Goal: Book appointment/travel/reservation

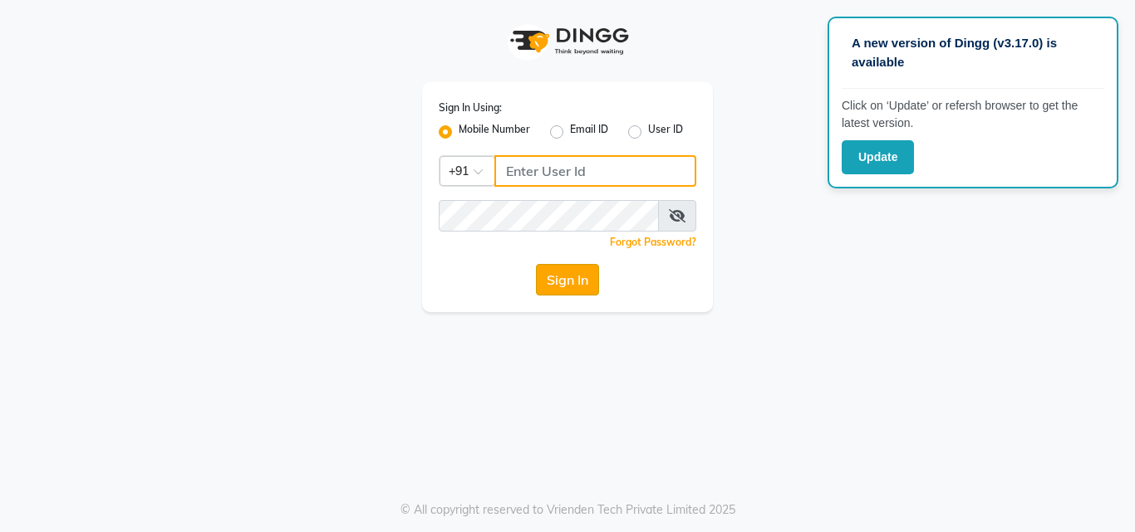
type input "7718926666"
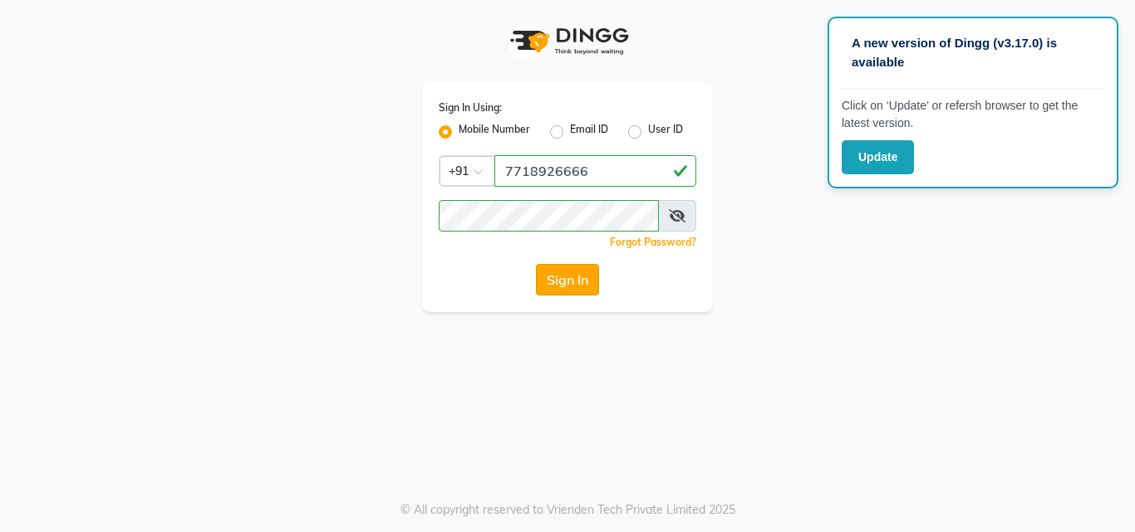
click at [542, 282] on button "Sign In" at bounding box center [567, 280] width 63 height 32
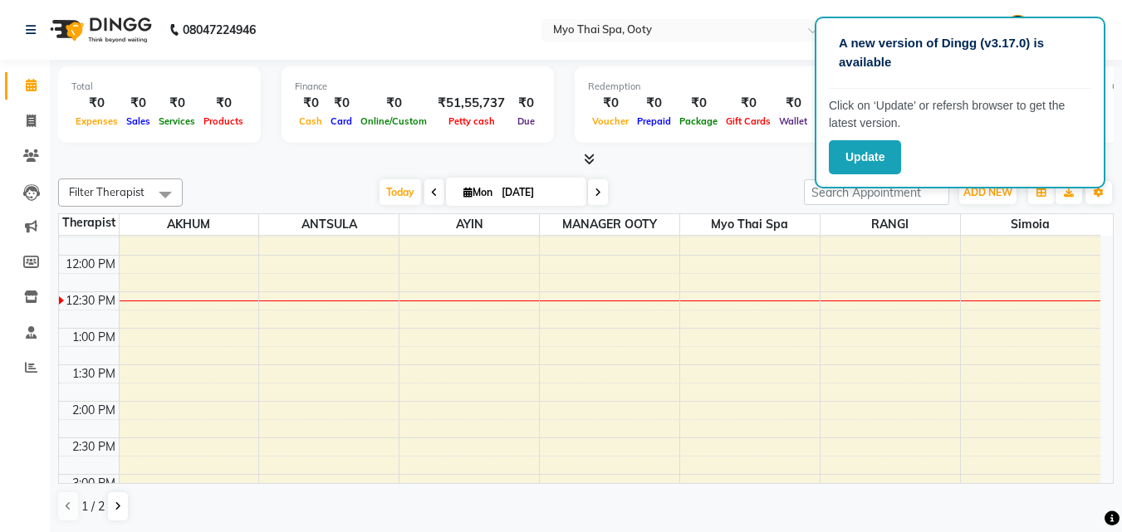
scroll to position [166, 0]
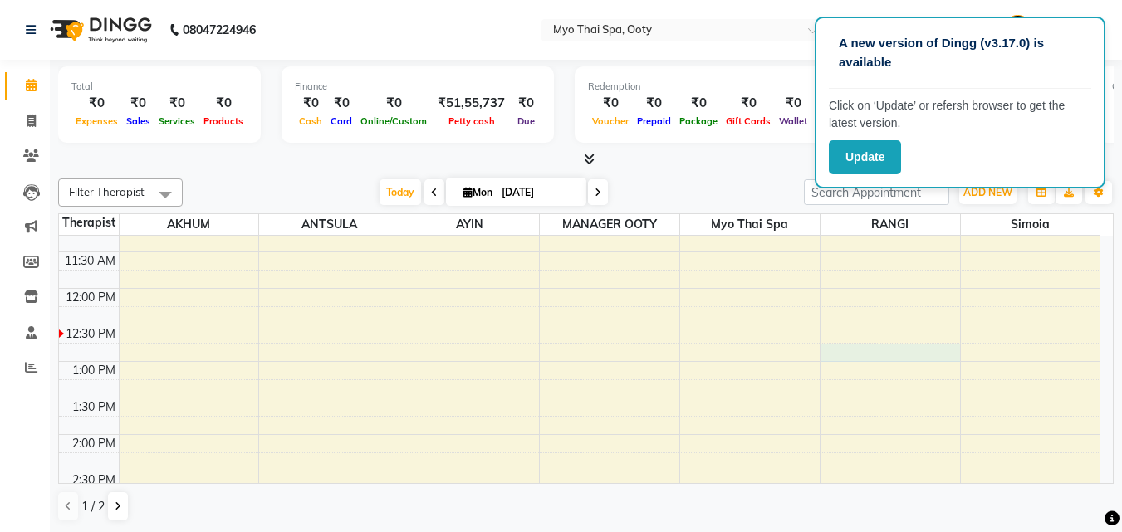
select select "50629"
select select "tentative"
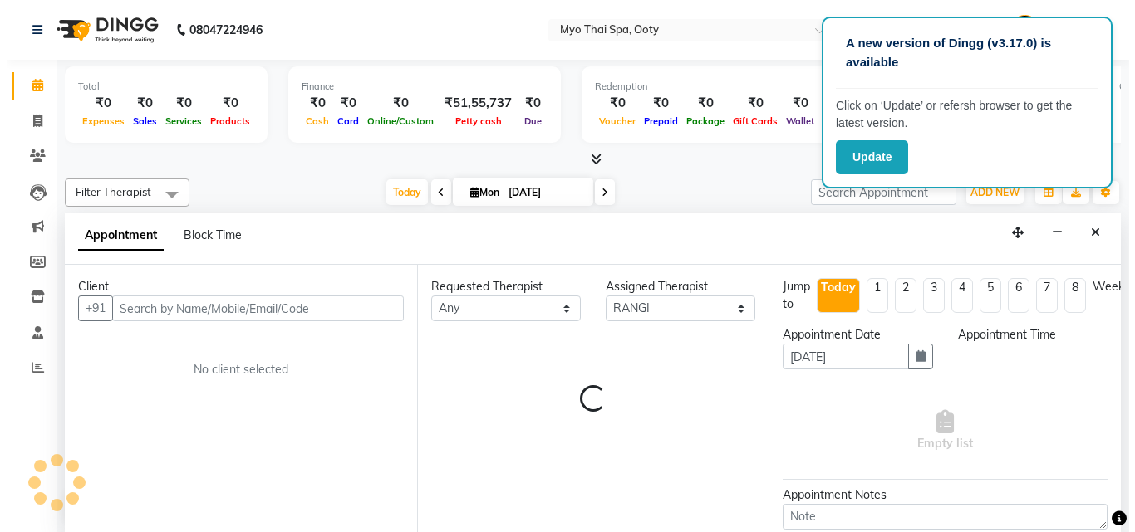
scroll to position [1, 0]
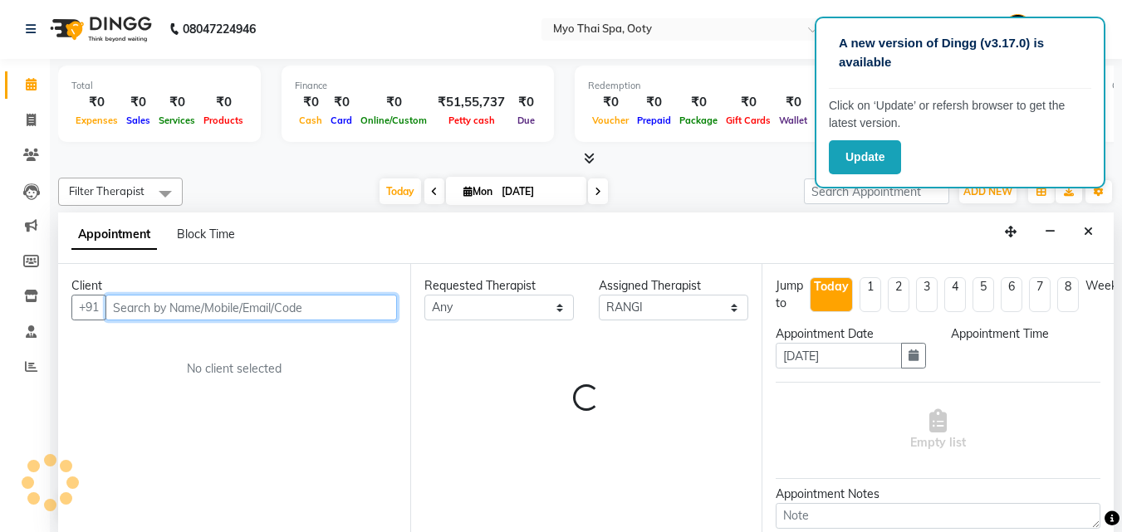
select select "765"
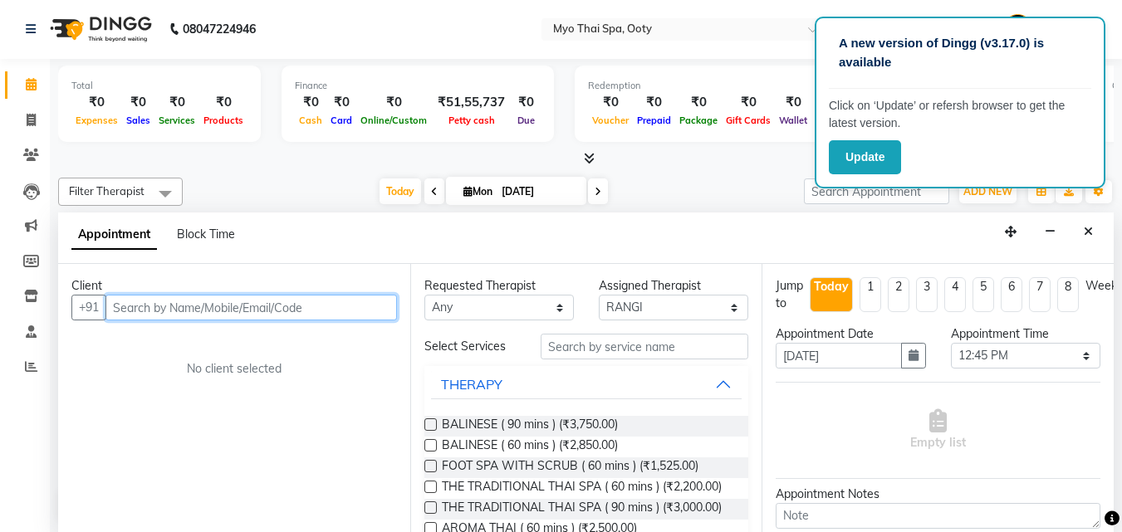
click at [277, 301] on input "text" at bounding box center [251, 308] width 292 height 26
type input "9491318811"
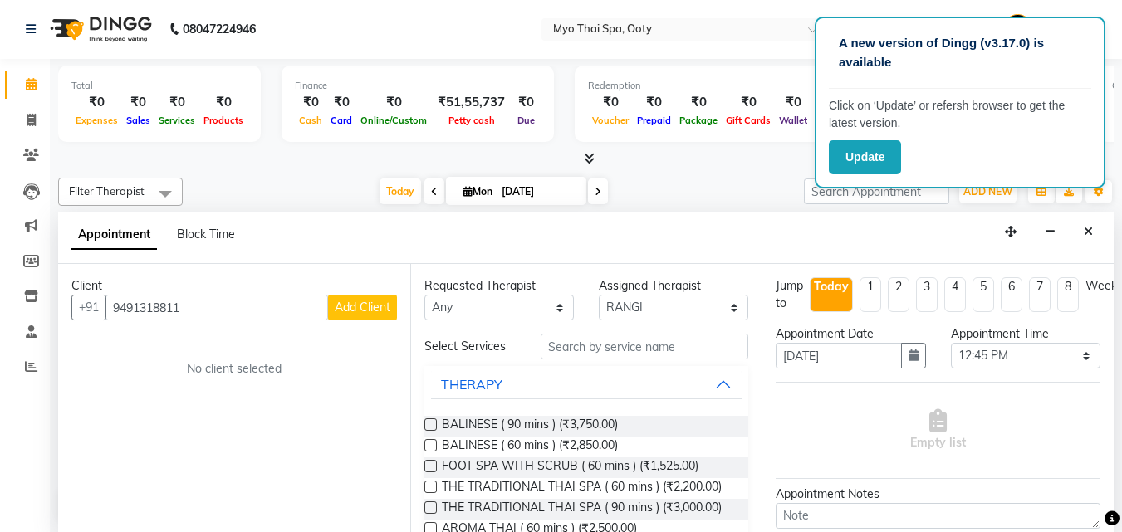
click at [356, 300] on span "Add Client" at bounding box center [363, 307] width 56 height 15
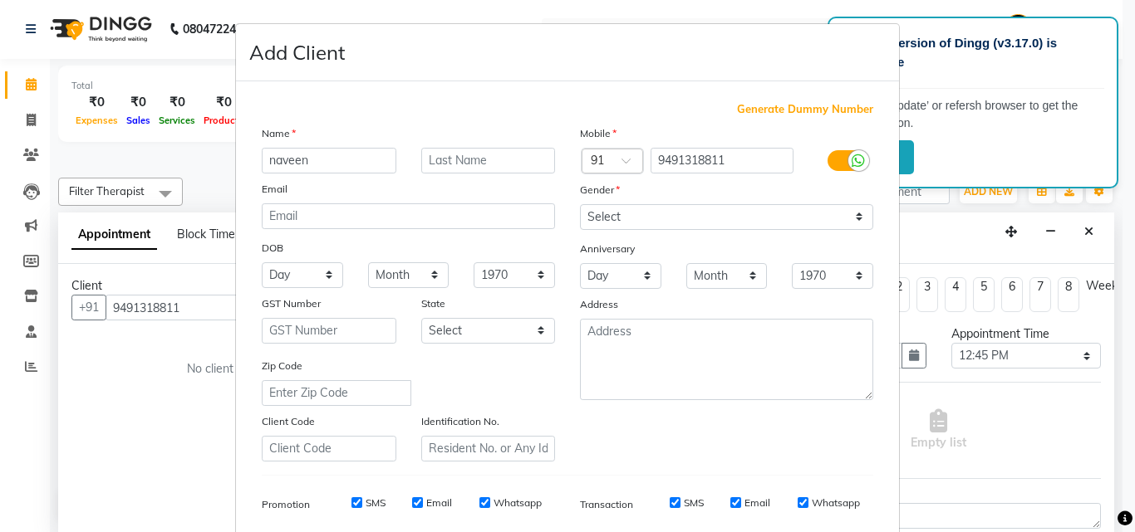
type input "naveen"
click at [821, 211] on select "Select [DEMOGRAPHIC_DATA] [DEMOGRAPHIC_DATA] Other Prefer Not To Say" at bounding box center [726, 217] width 293 height 26
select select "[DEMOGRAPHIC_DATA]"
click at [580, 204] on select "Select [DEMOGRAPHIC_DATA] [DEMOGRAPHIC_DATA] Other Prefer Not To Say" at bounding box center [726, 217] width 293 height 26
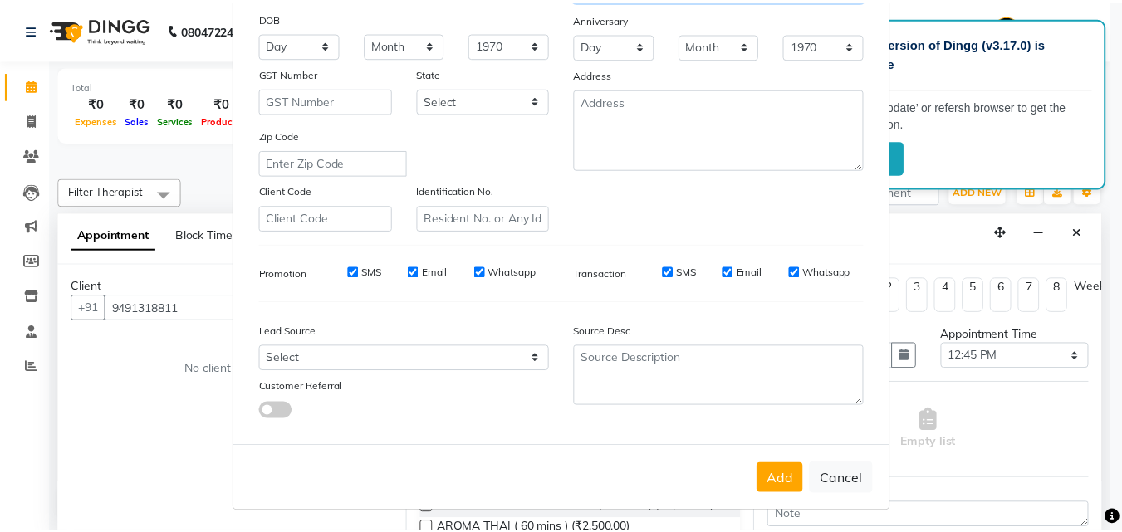
scroll to position [234, 0]
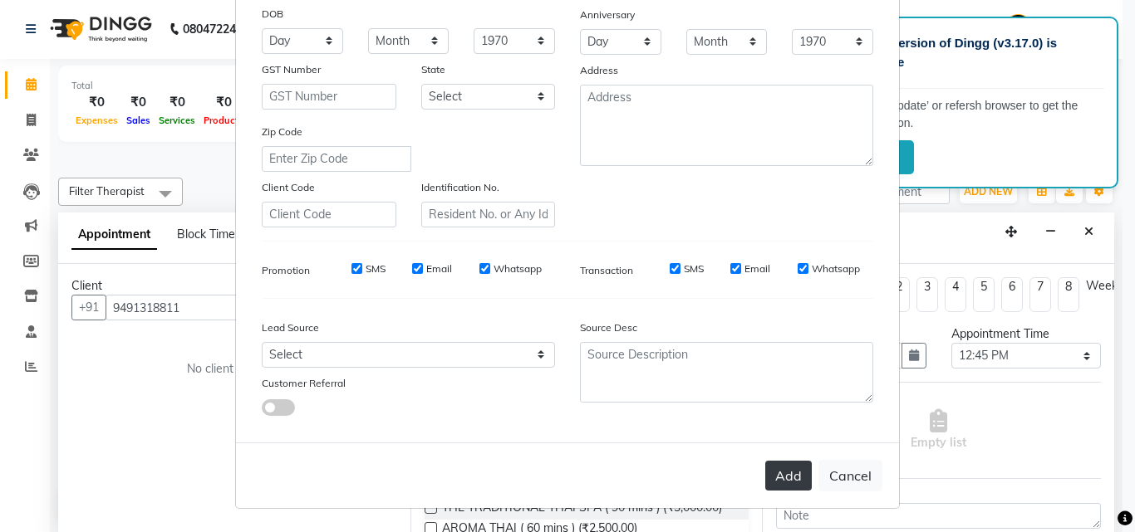
click at [791, 478] on button "Add" at bounding box center [788, 476] width 47 height 30
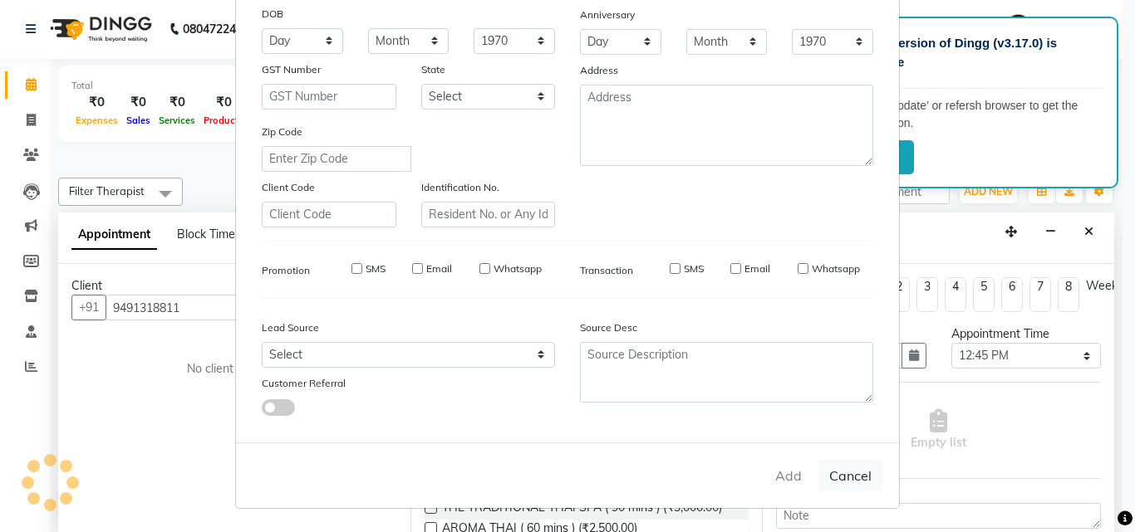
select select
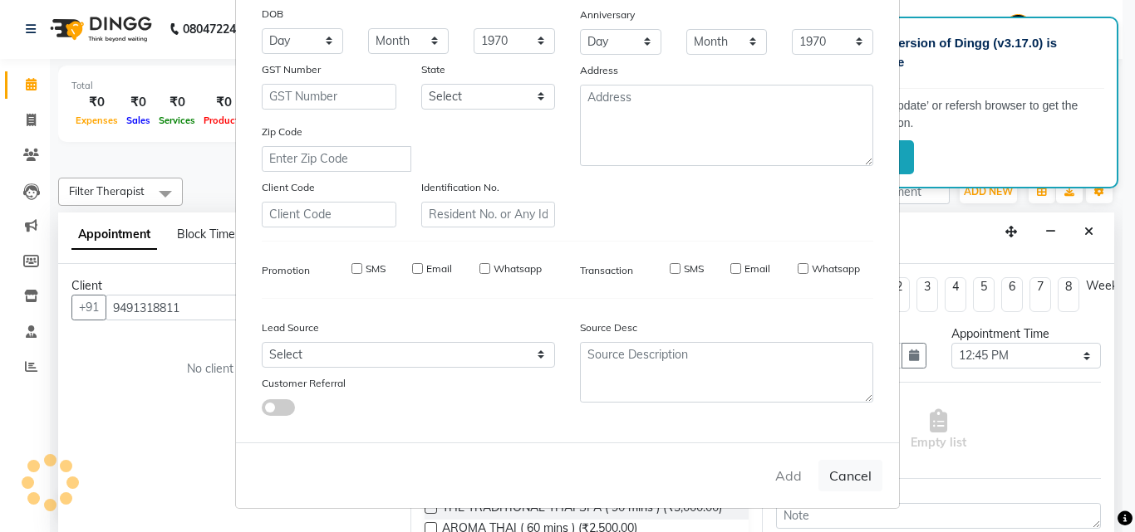
select select
checkbox input "false"
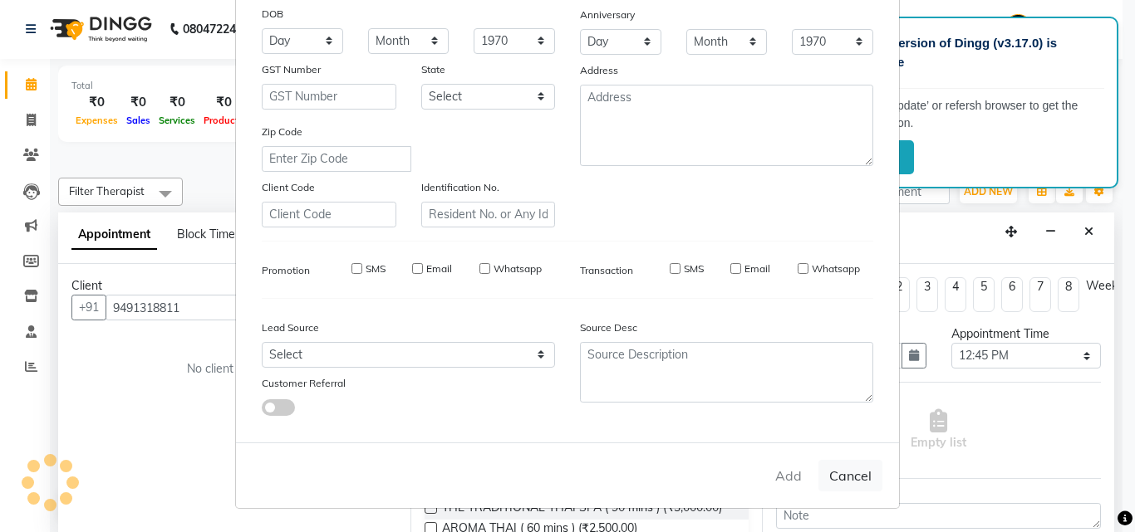
checkbox input "false"
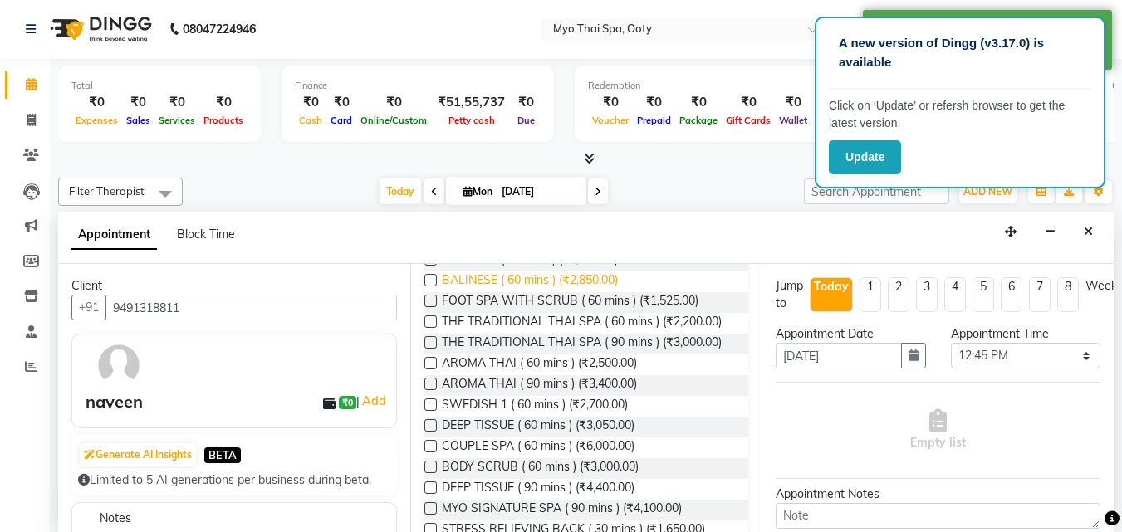
scroll to position [166, 0]
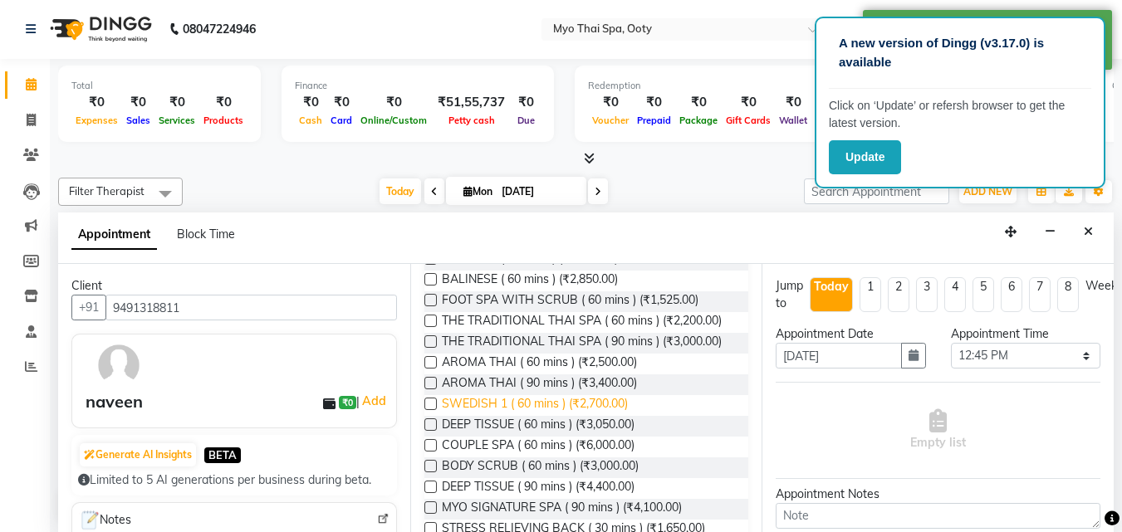
click at [512, 416] on span "SWEDISH 1 ( 60 mins ) (₹2,700.00)" at bounding box center [535, 405] width 186 height 21
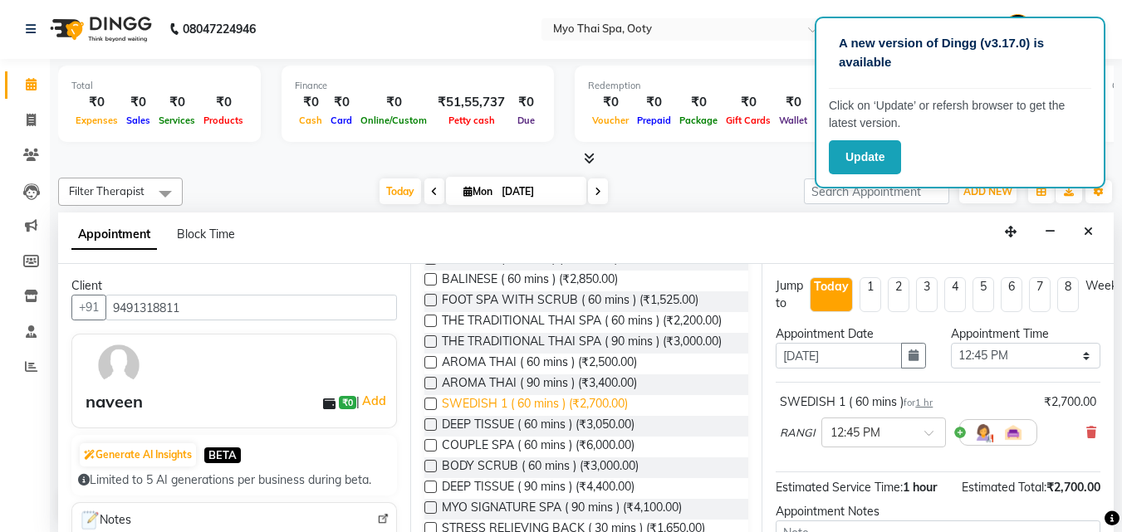
click at [515, 416] on span "SWEDISH 1 ( 60 mins ) (₹2,700.00)" at bounding box center [535, 405] width 186 height 21
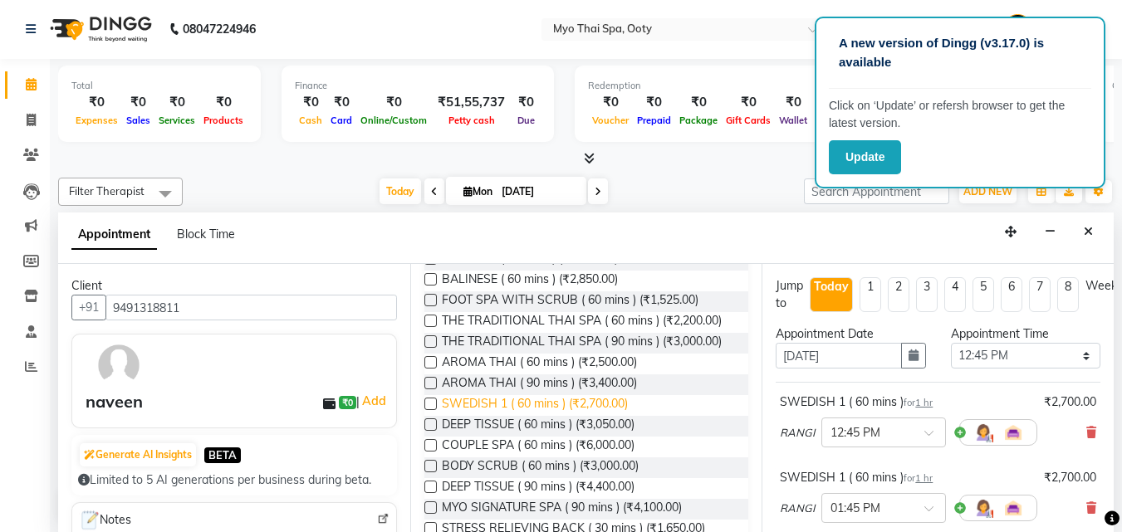
click at [515, 416] on span "SWEDISH 1 ( 60 mins ) (₹2,700.00)" at bounding box center [535, 405] width 186 height 21
checkbox input "false"
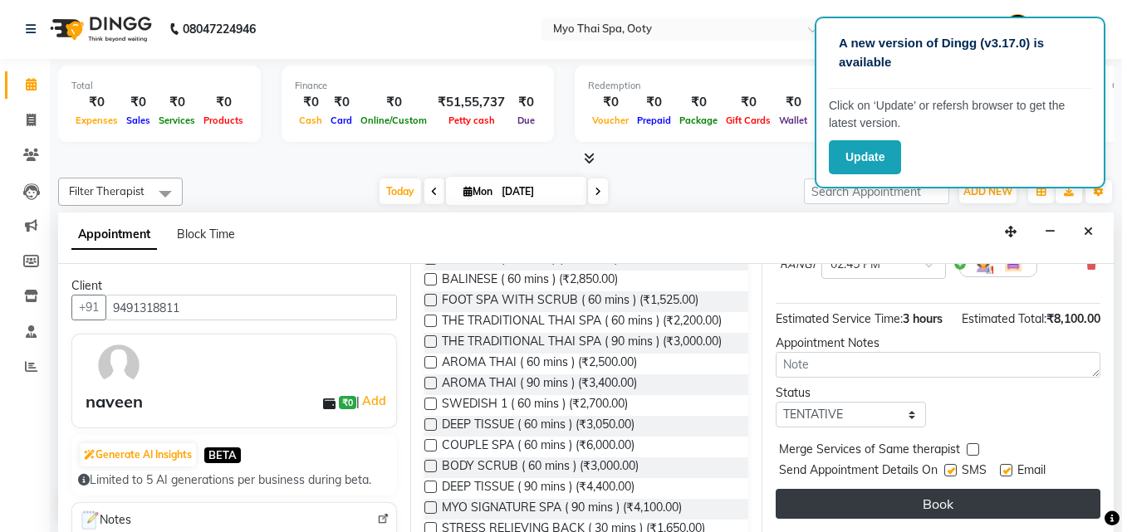
scroll to position [350, 0]
click at [919, 490] on button "Book" at bounding box center [938, 504] width 325 height 30
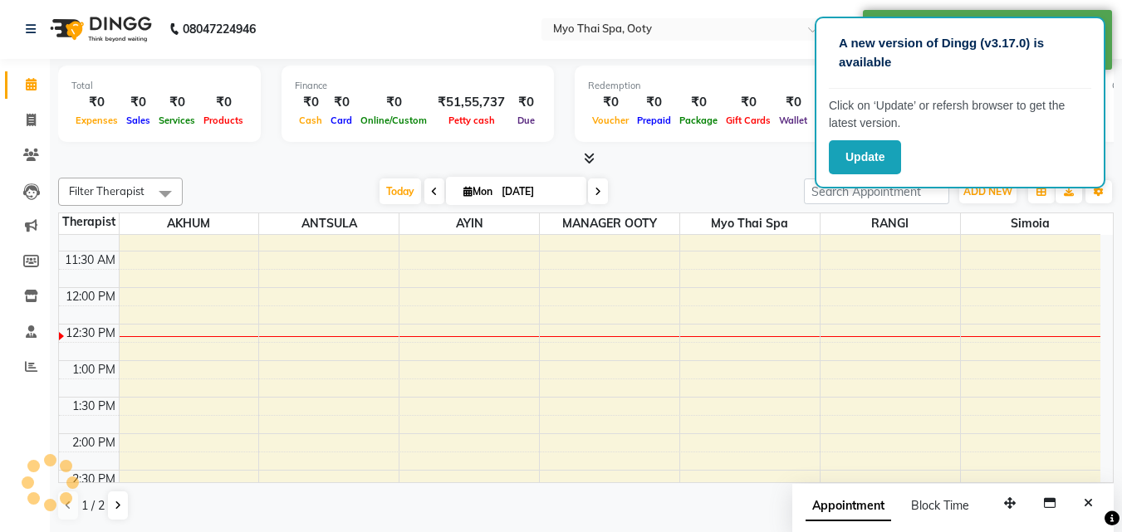
scroll to position [0, 0]
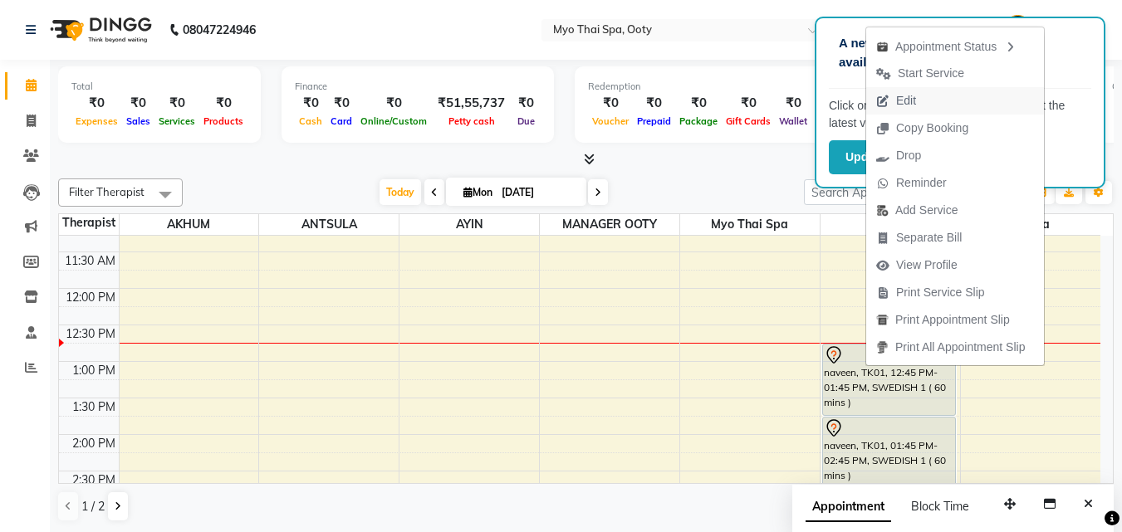
click at [919, 104] on span "Edit" at bounding box center [896, 100] width 60 height 27
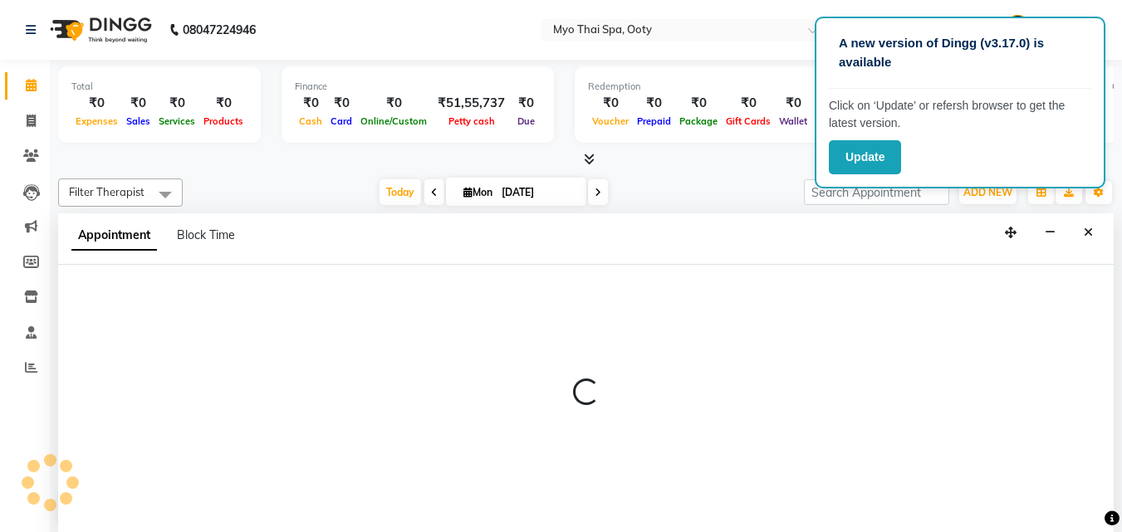
scroll to position [1, 0]
select select "tentative"
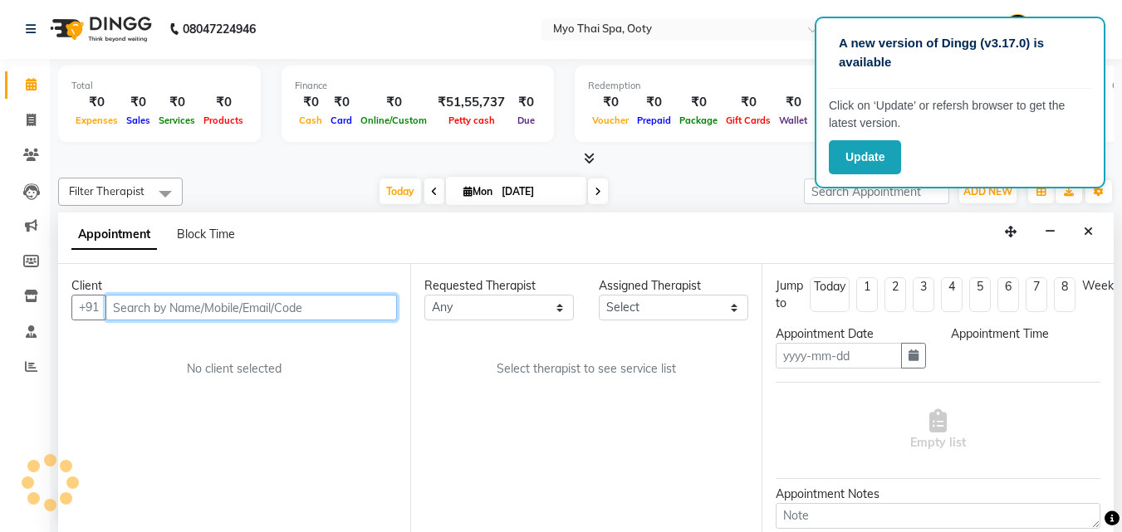
type input "[DATE]"
select select "765"
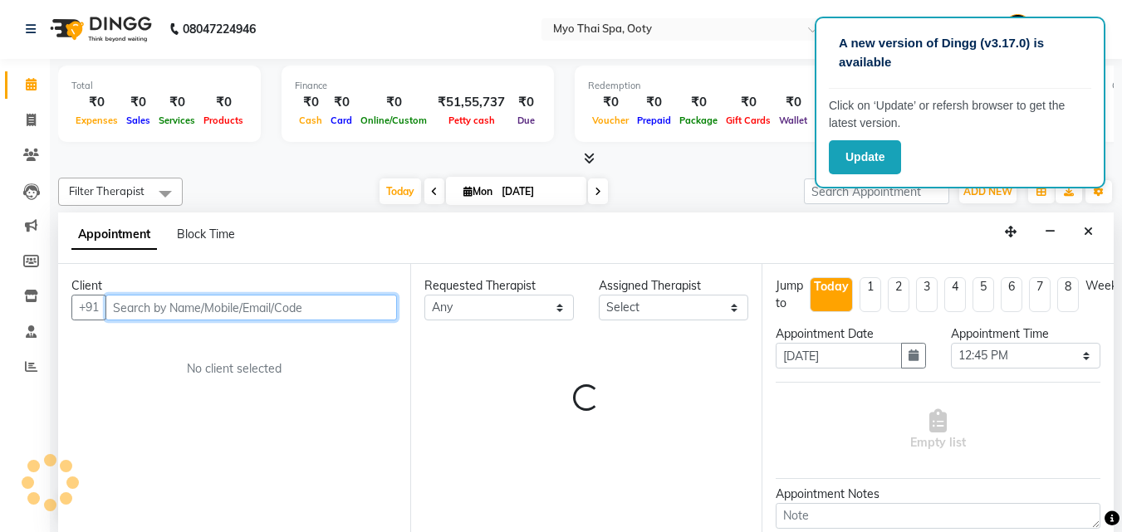
scroll to position [220, 0]
select select "50629"
select select "62"
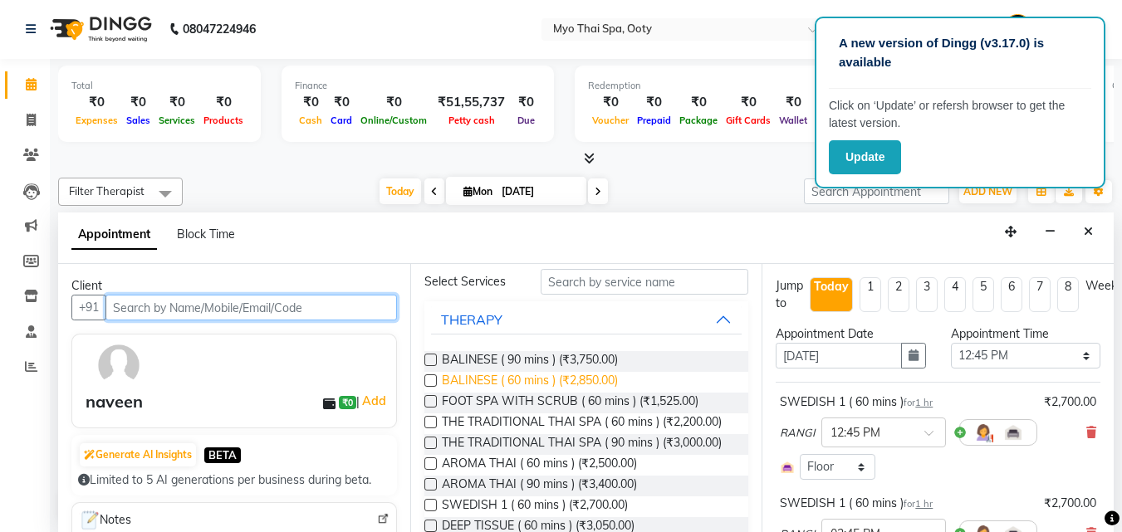
scroll to position [166, 0]
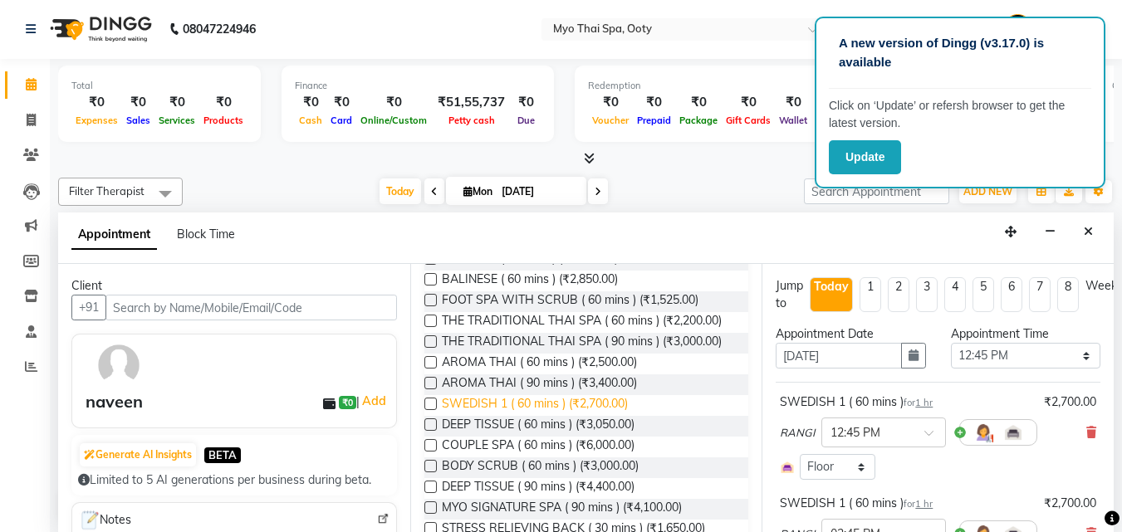
click at [530, 416] on span "SWEDISH 1 ( 60 mins ) (₹2,700.00)" at bounding box center [535, 405] width 186 height 21
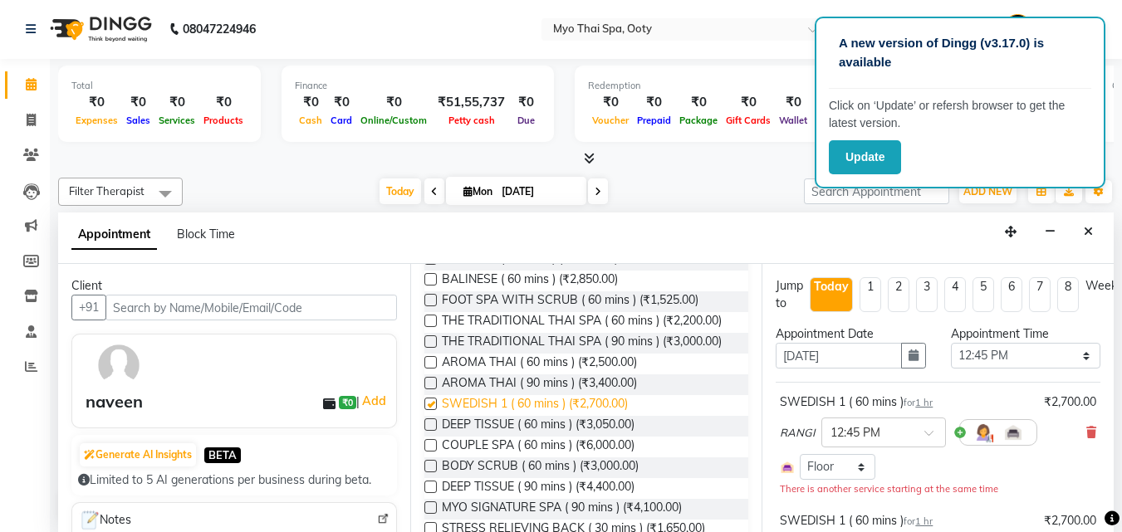
checkbox input "false"
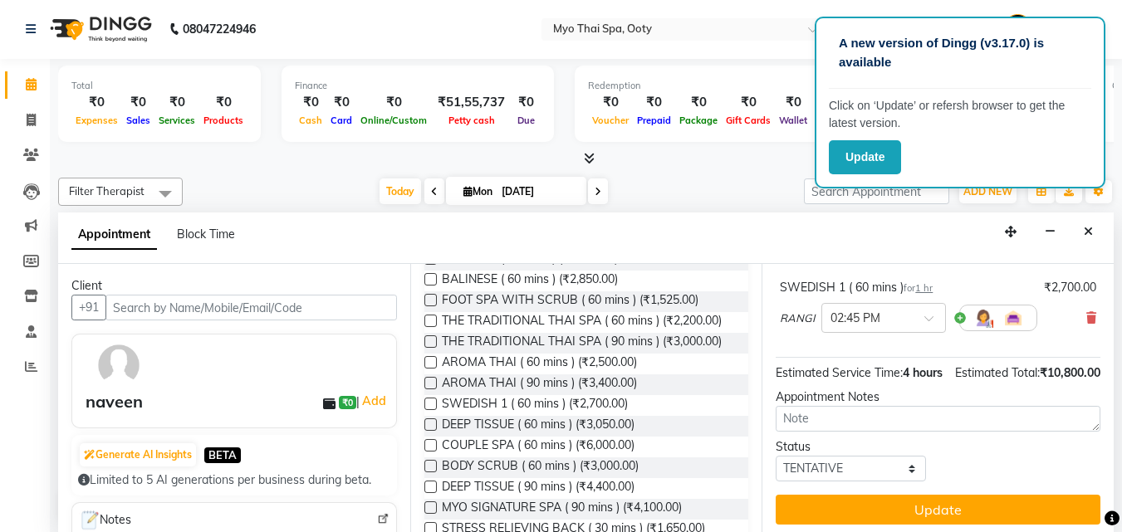
scroll to position [472, 0]
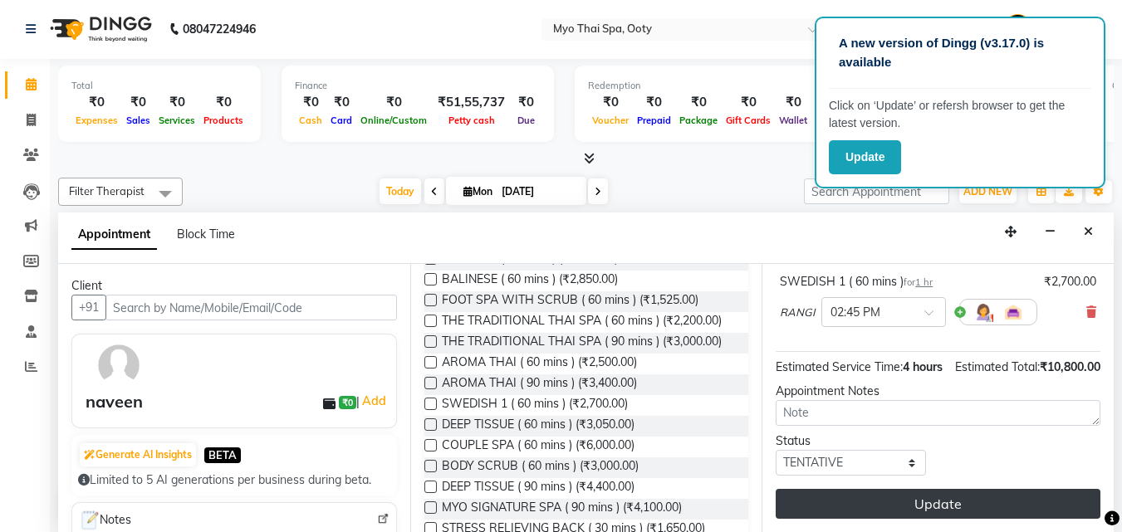
click at [880, 489] on button "Update" at bounding box center [938, 504] width 325 height 30
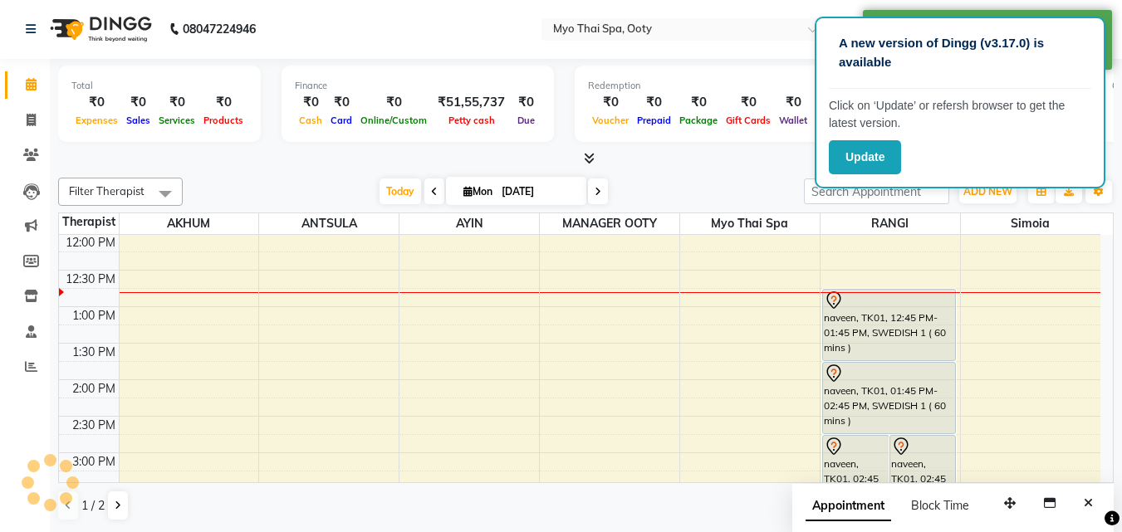
scroll to position [0, 0]
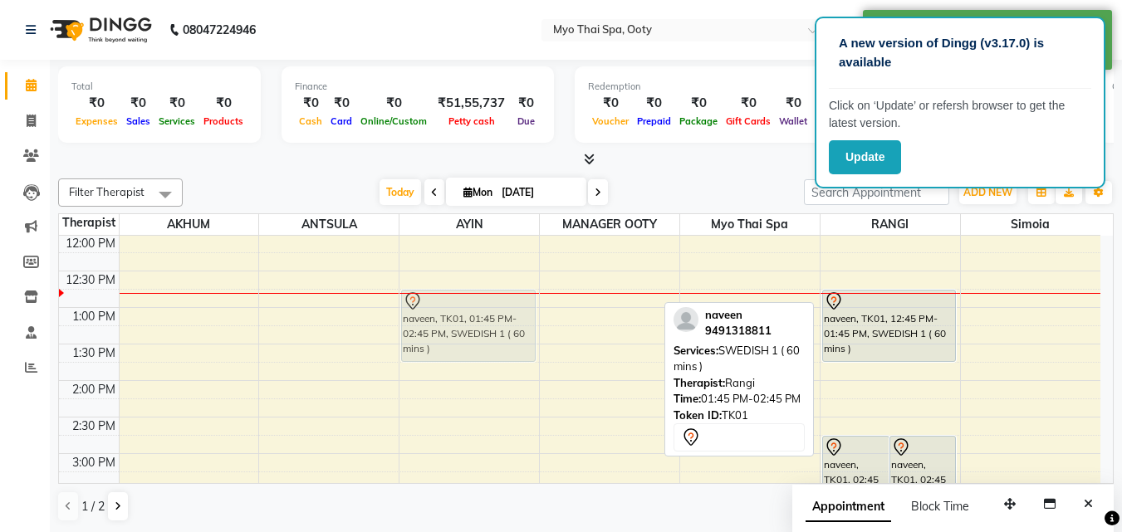
drag, startPoint x: 880, startPoint y: 400, endPoint x: 482, endPoint y: 332, distance: 404.5
click at [482, 332] on tr "naveen, TK01, 01:45 PM-02:45 PM, SWEDISH 1 ( 60 mins ) naveen, TK01, 02:45 PM-0…" at bounding box center [580, 490] width 1042 height 949
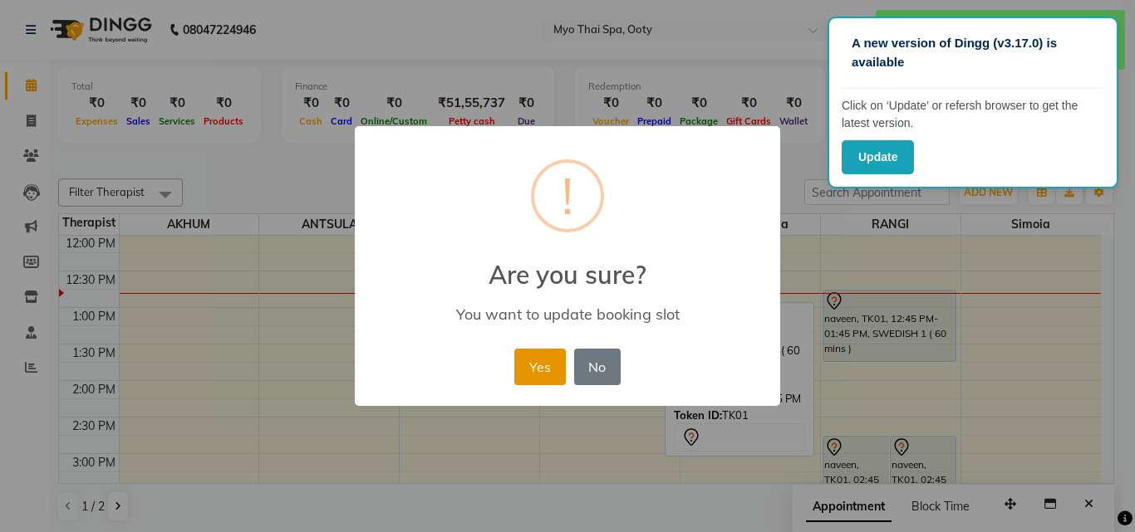
click at [532, 362] on button "Yes" at bounding box center [539, 367] width 51 height 37
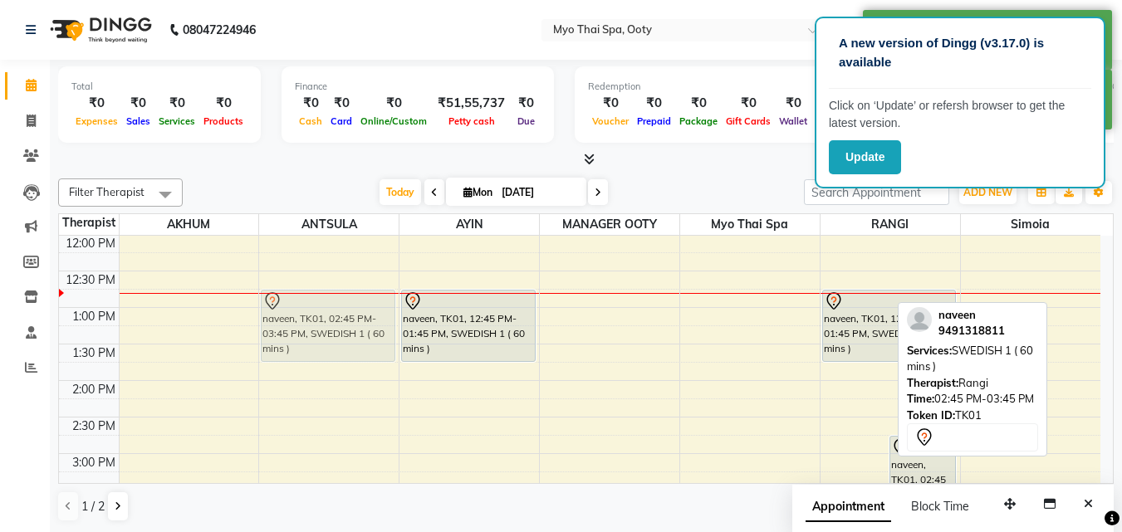
drag, startPoint x: 853, startPoint y: 463, endPoint x: 343, endPoint y: 322, distance: 529.2
click at [343, 322] on tr "naveen, TK01, 02:45 PM-03:45 PM, SWEDISH 1 ( 60 mins ) naveen, TK01, 12:45 PM-0…" at bounding box center [580, 490] width 1042 height 949
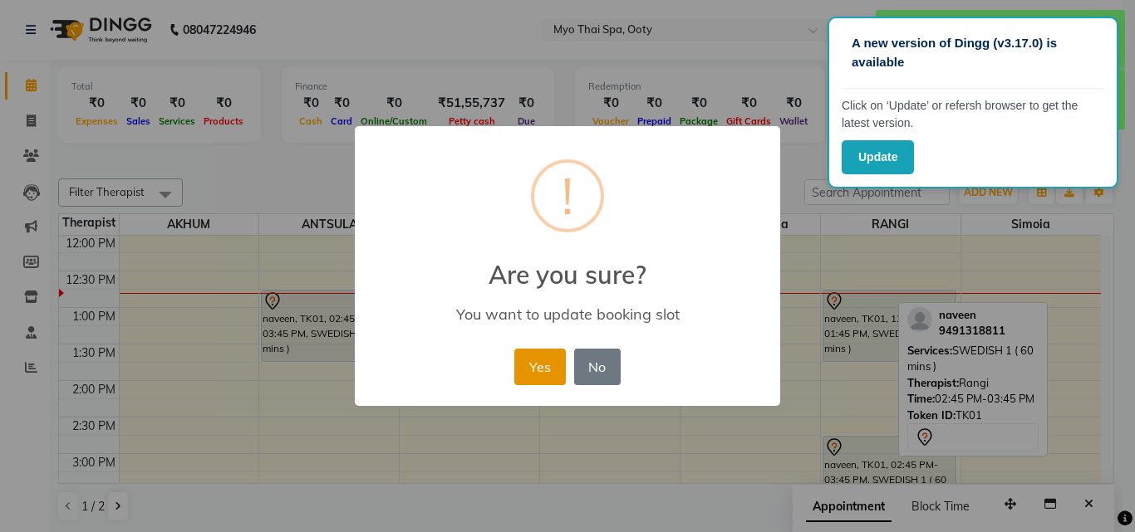
click at [523, 361] on button "Yes" at bounding box center [539, 367] width 51 height 37
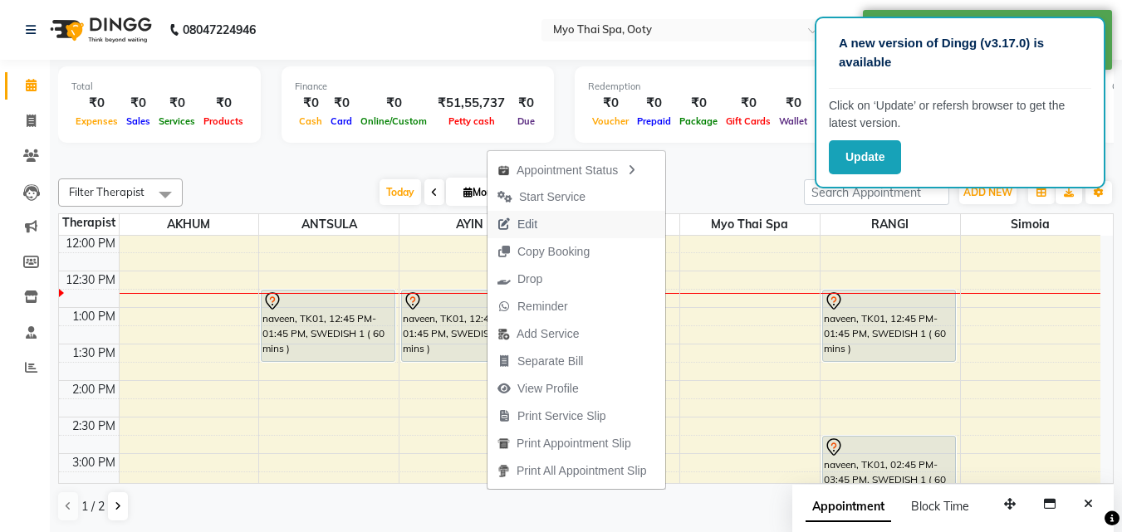
click at [556, 230] on button "Edit" at bounding box center [577, 224] width 178 height 27
select select "tentative"
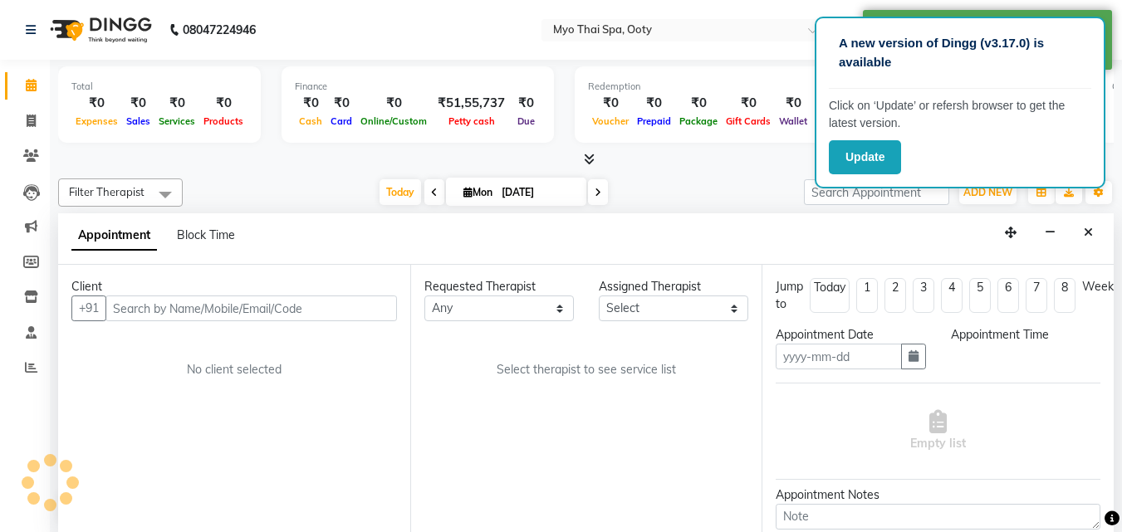
scroll to position [1, 0]
type input "[DATE]"
select select "765"
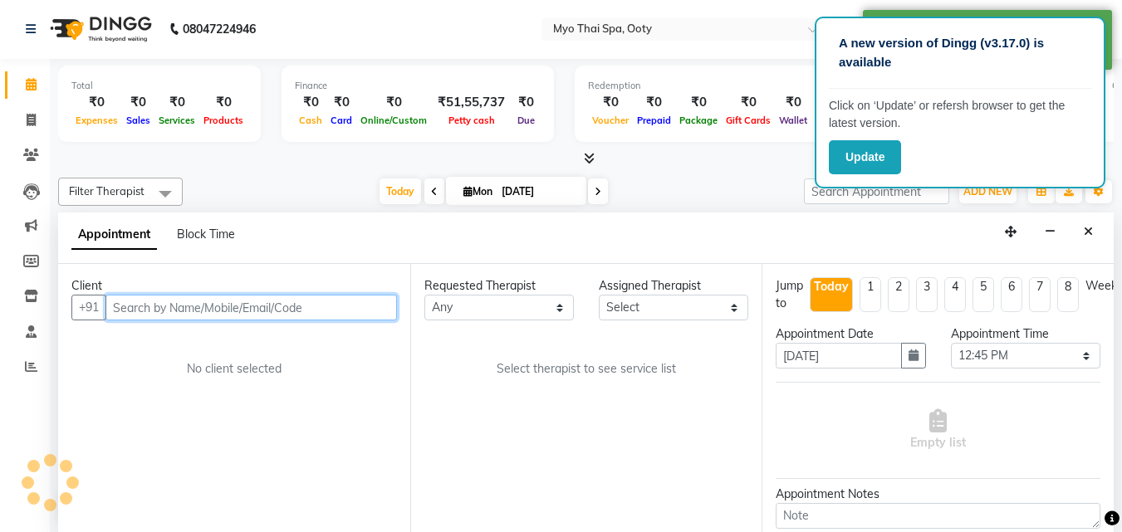
select select "50629"
select select "62"
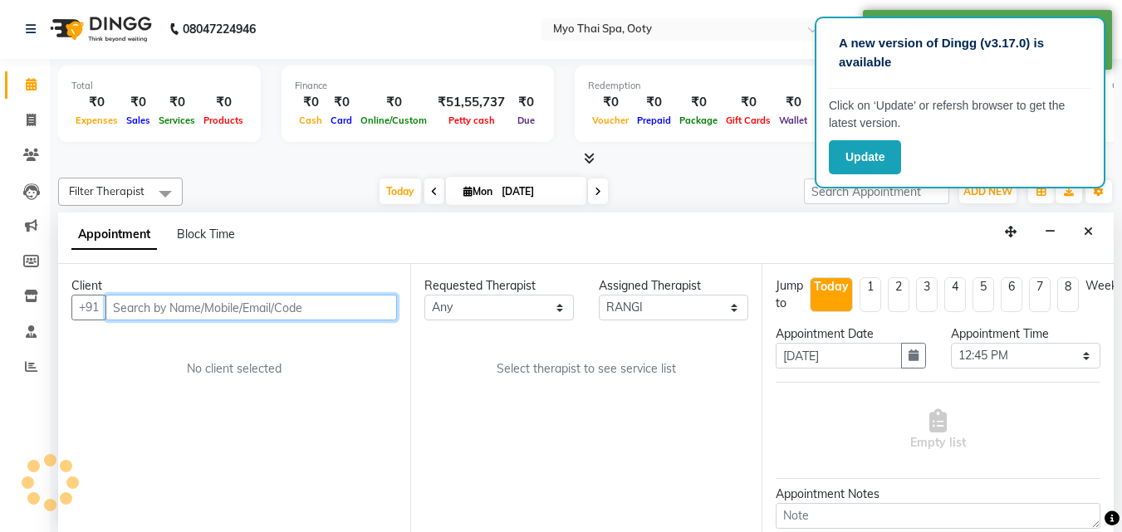
select select "62"
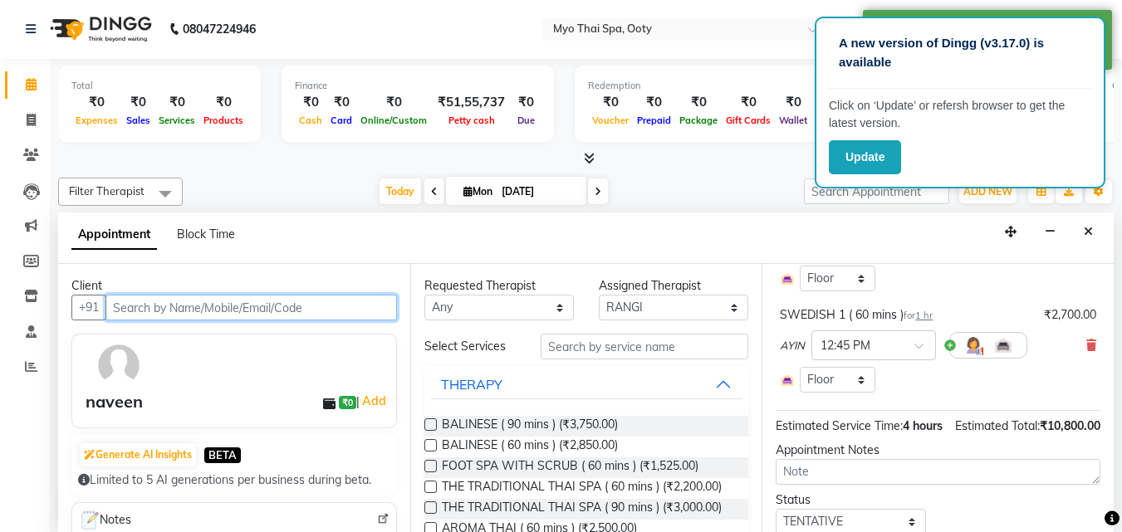
scroll to position [415, 0]
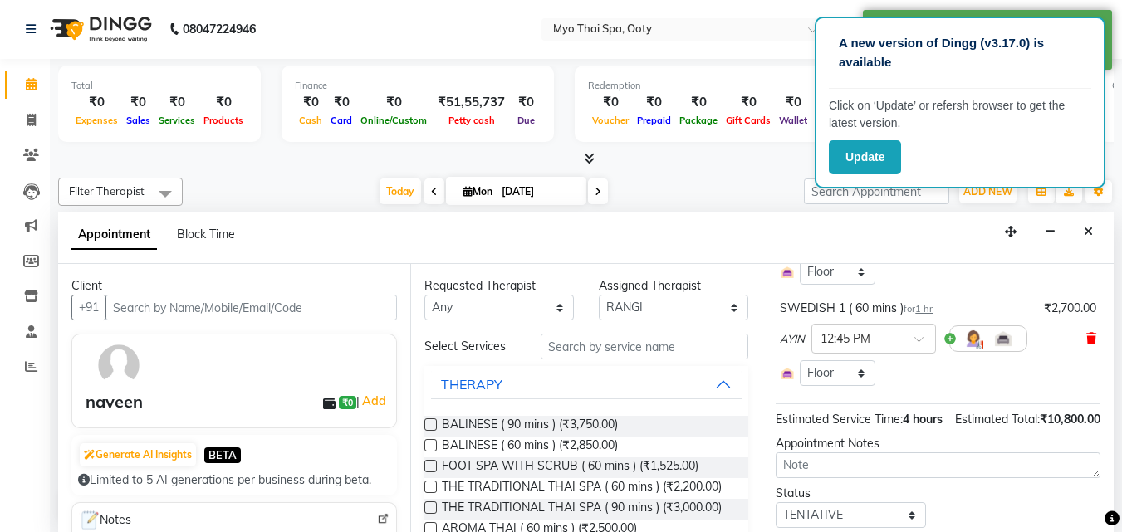
click at [1086, 335] on icon at bounding box center [1091, 339] width 10 height 12
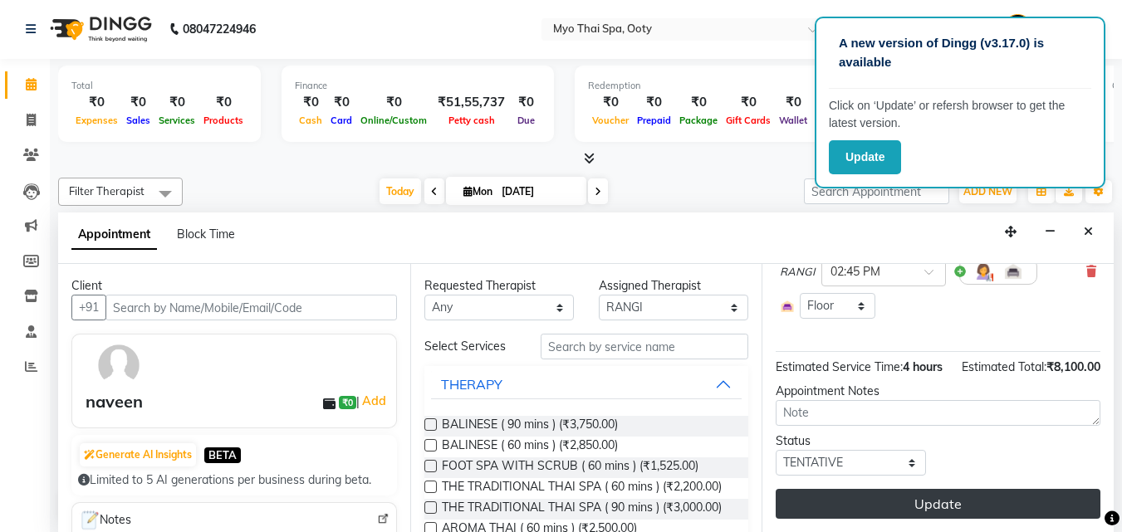
click at [914, 489] on button "Update" at bounding box center [938, 504] width 325 height 30
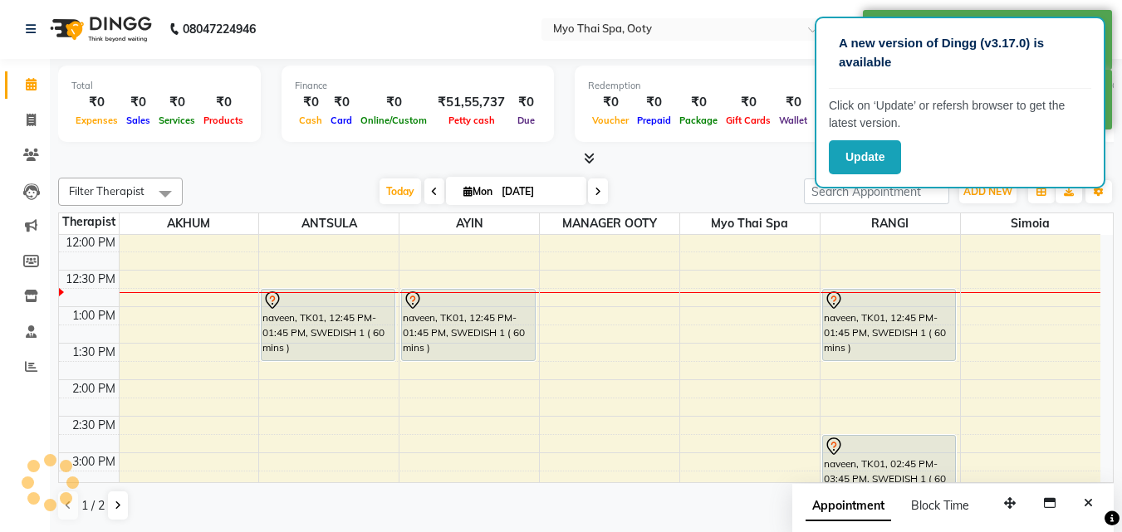
scroll to position [0, 0]
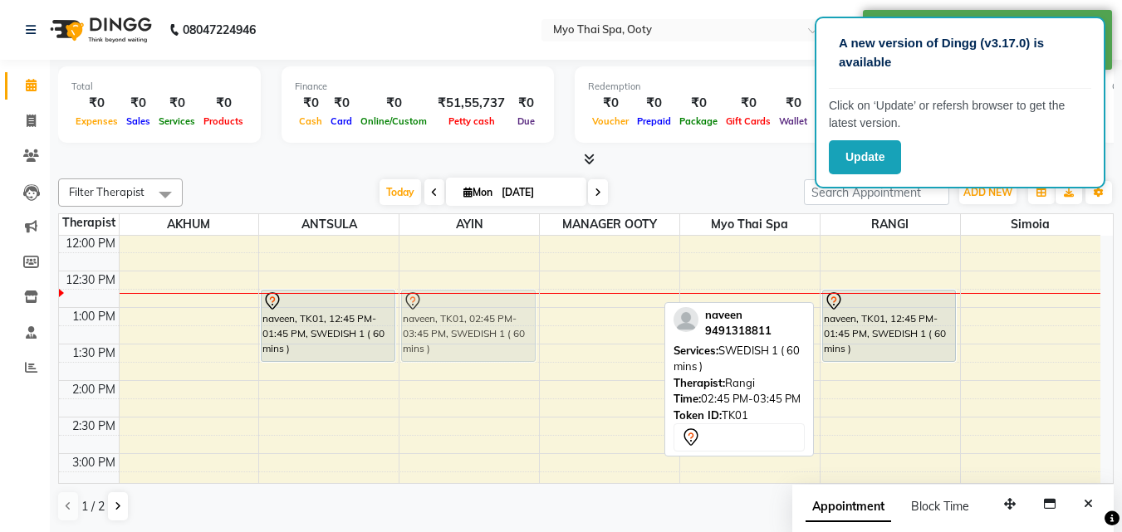
drag, startPoint x: 893, startPoint y: 465, endPoint x: 488, endPoint y: 319, distance: 430.9
click at [488, 319] on tr "naveen, TK01, 12:45 PM-01:45 PM, SWEDISH 1 ( 60 mins ) naveen, TK01, 02:45 PM-0…" at bounding box center [580, 490] width 1042 height 949
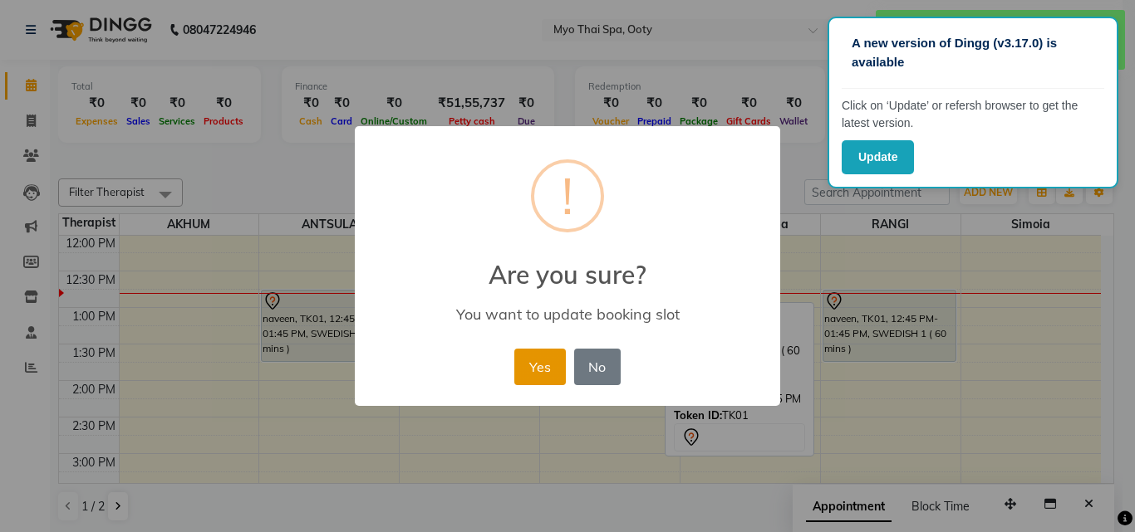
click at [543, 355] on button "Yes" at bounding box center [539, 367] width 51 height 37
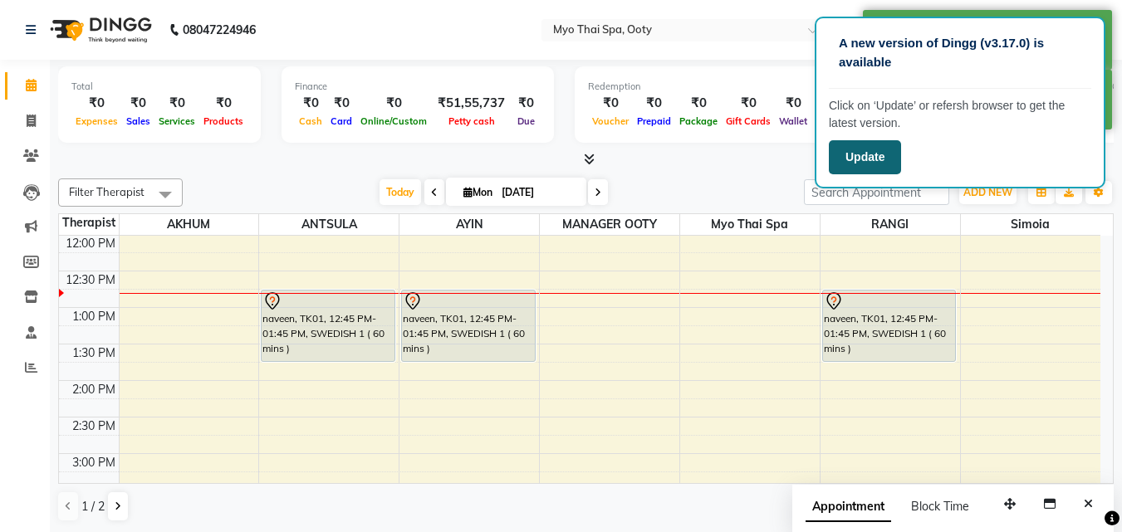
click at [857, 153] on button "Update" at bounding box center [865, 157] width 72 height 34
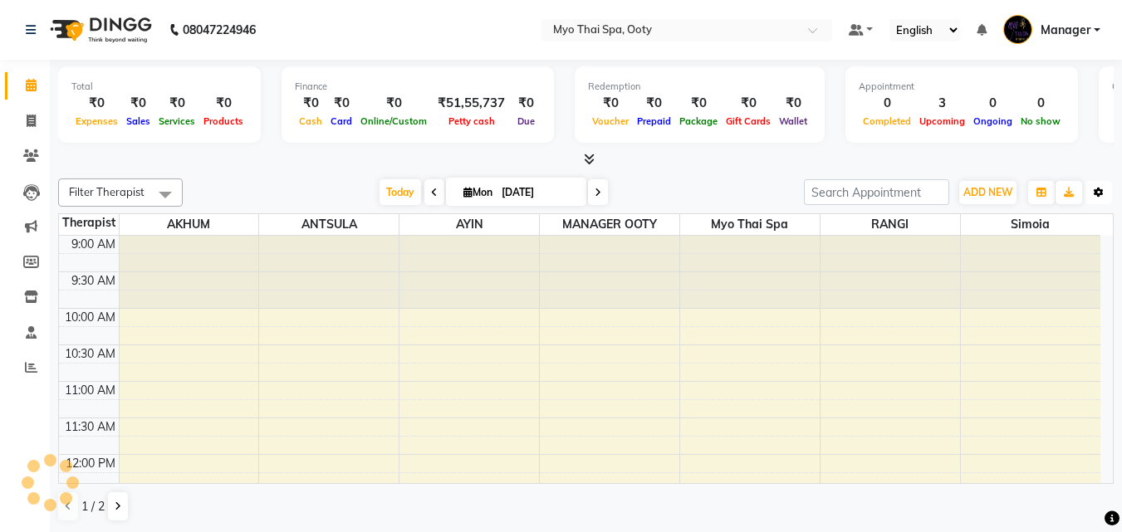
click at [1099, 188] on icon "button" at bounding box center [1099, 193] width 10 height 10
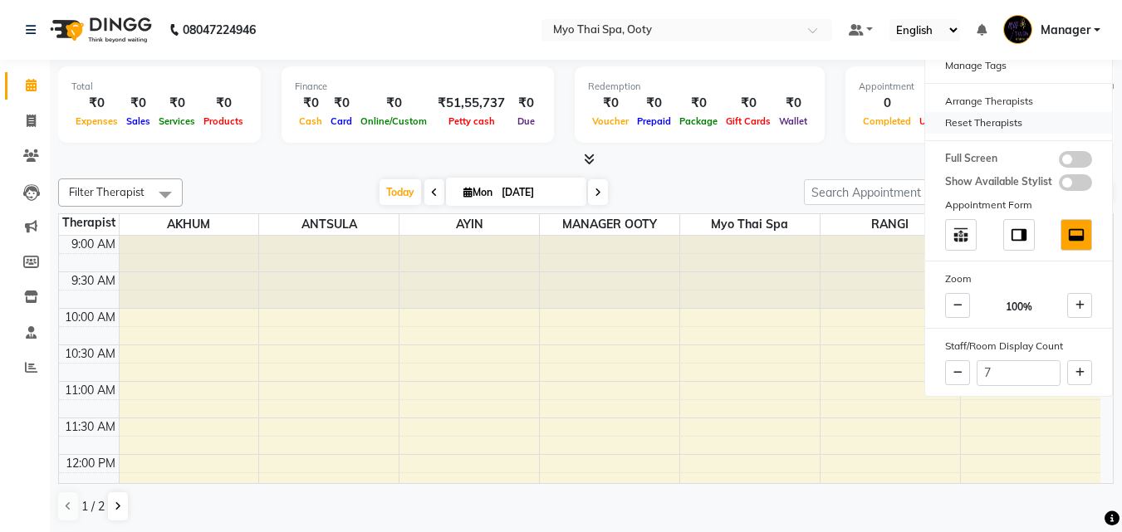
click at [995, 125] on div "Reset Therapists" at bounding box center [1018, 123] width 187 height 22
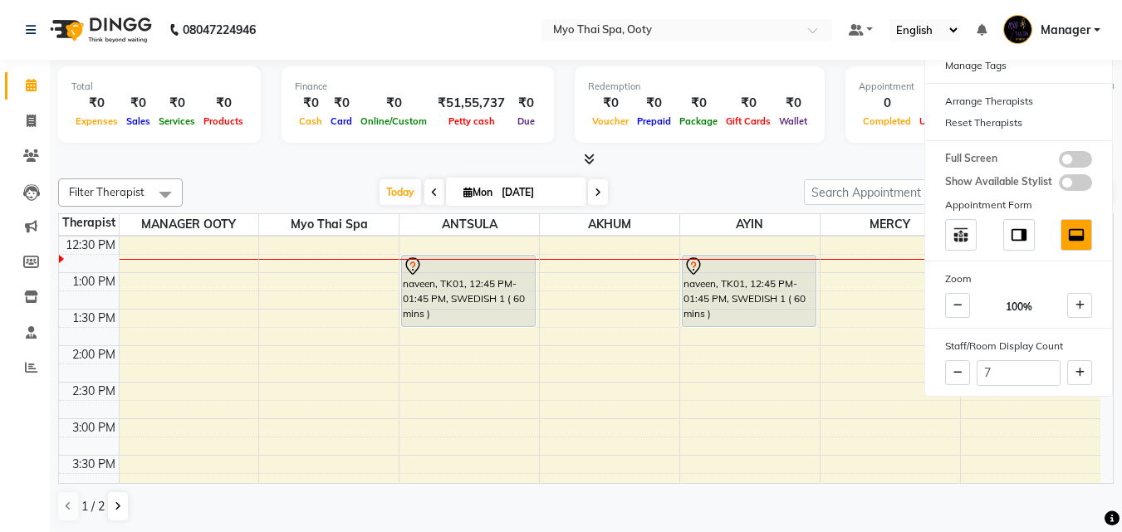
scroll to position [249, 0]
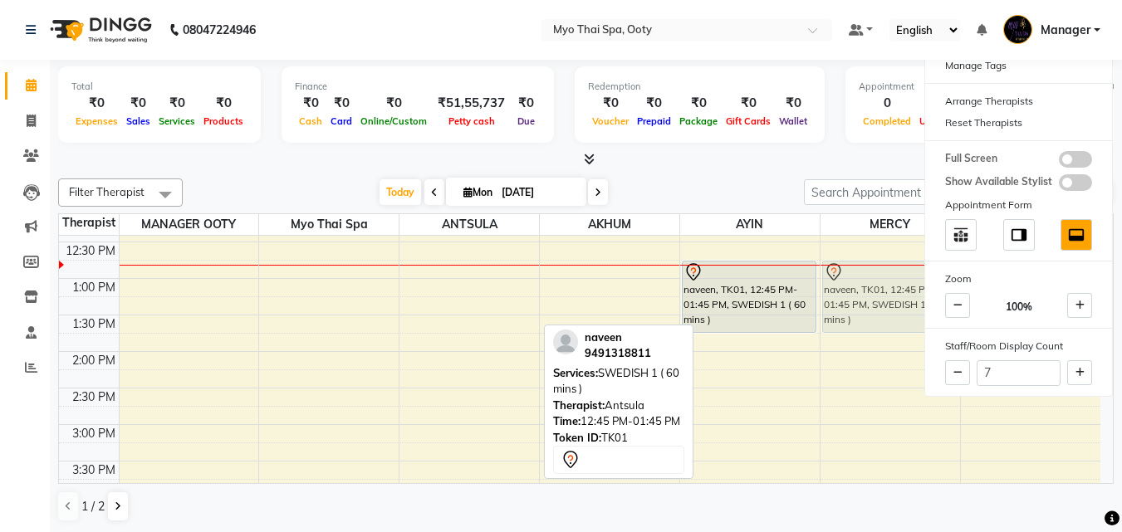
drag, startPoint x: 478, startPoint y: 297, endPoint x: 897, endPoint y: 292, distance: 418.7
click at [897, 292] on tr "naveen, TK01, 12:45 PM-01:45 PM, SWEDISH 1 ( 60 mins ) naveen, TK01, 12:45 PM-0…" at bounding box center [580, 461] width 1042 height 949
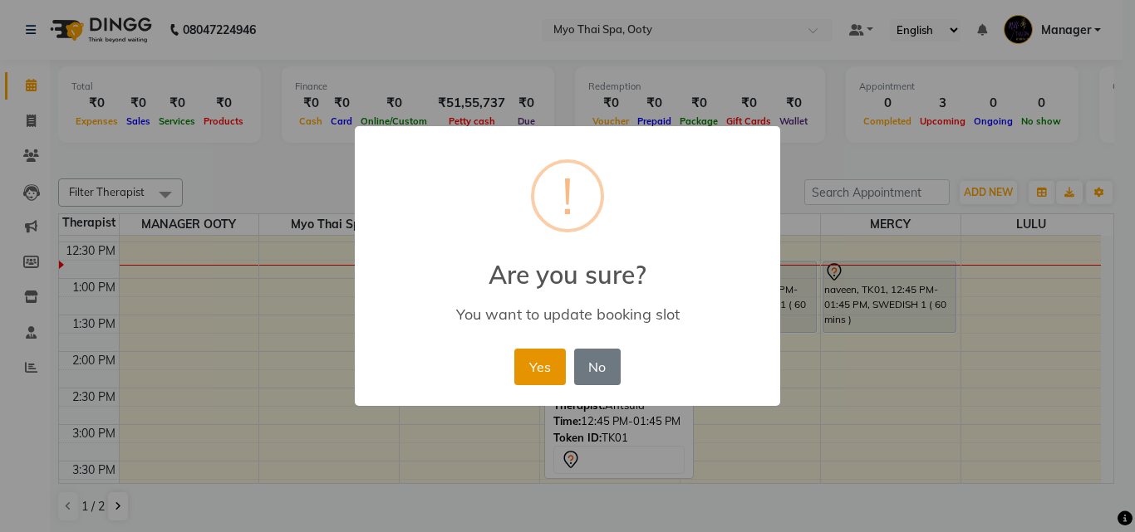
click at [542, 358] on button "Yes" at bounding box center [539, 367] width 51 height 37
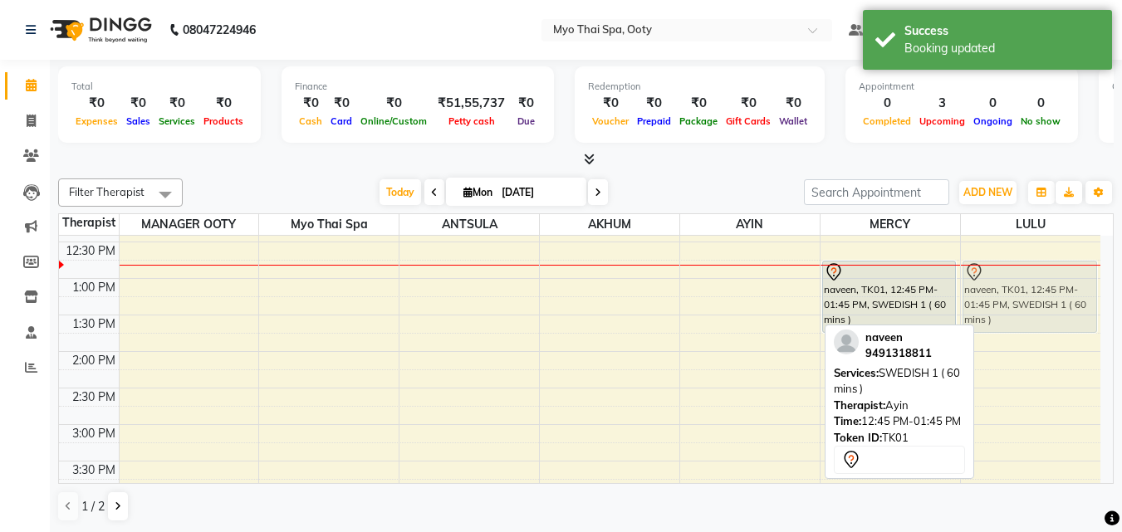
drag, startPoint x: 769, startPoint y: 298, endPoint x: 1014, endPoint y: 287, distance: 245.3
click at [1014, 287] on tr "naveen, TK01, 12:45 PM-01:45 PM, SWEDISH 1 ( 60 mins ) naveen, TK01, 12:45 PM-0…" at bounding box center [580, 461] width 1042 height 949
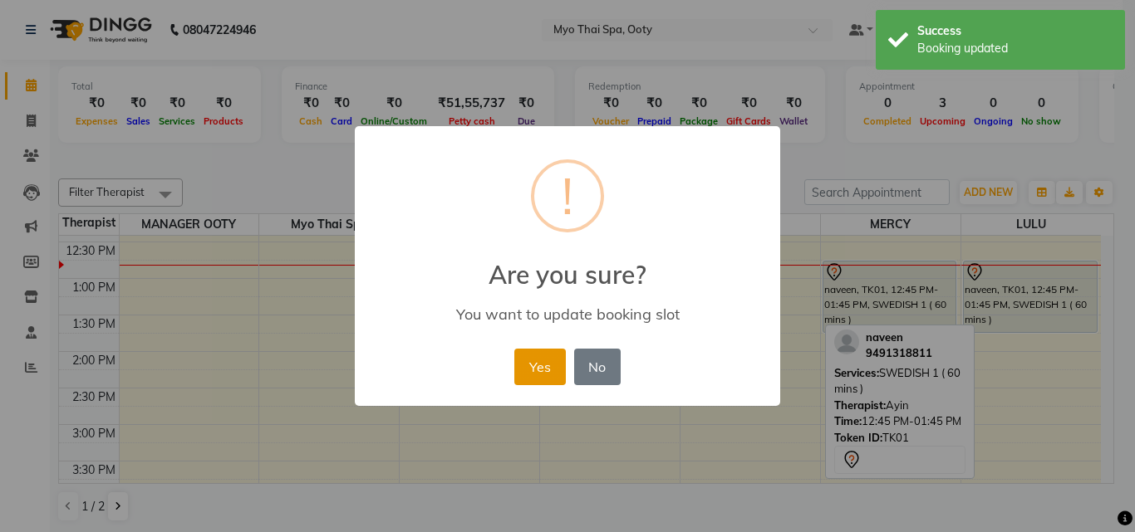
click at [540, 366] on button "Yes" at bounding box center [539, 367] width 51 height 37
